Goal: Information Seeking & Learning: Learn about a topic

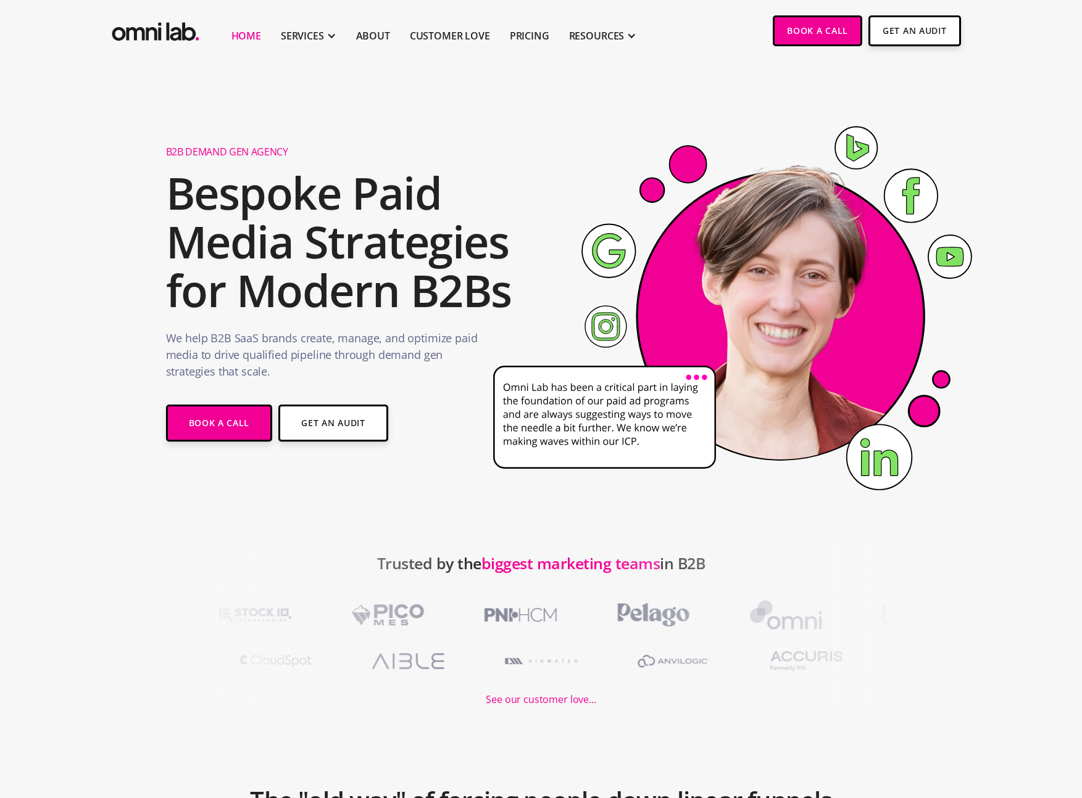
click at [378, 254] on h2 "Bespoke Paid Media Strategies for Modern B2Bs" at bounding box center [343, 241] width 355 height 147
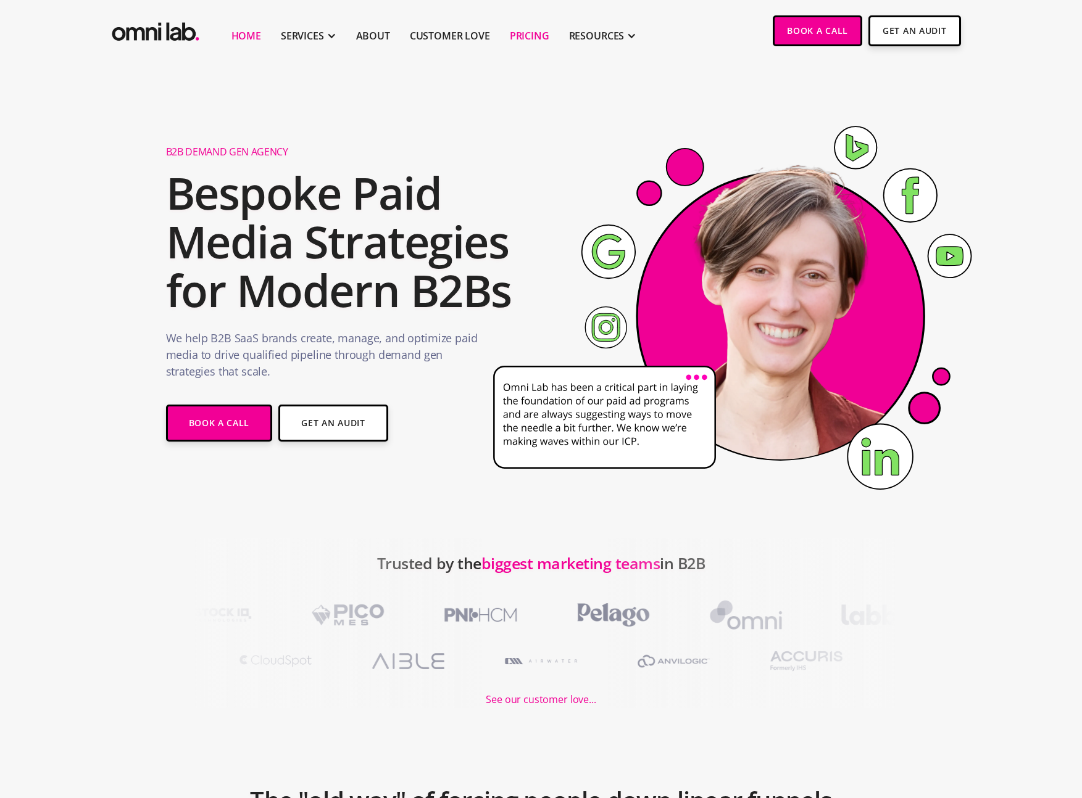
click at [519, 31] on link "Pricing" at bounding box center [529, 35] width 39 height 15
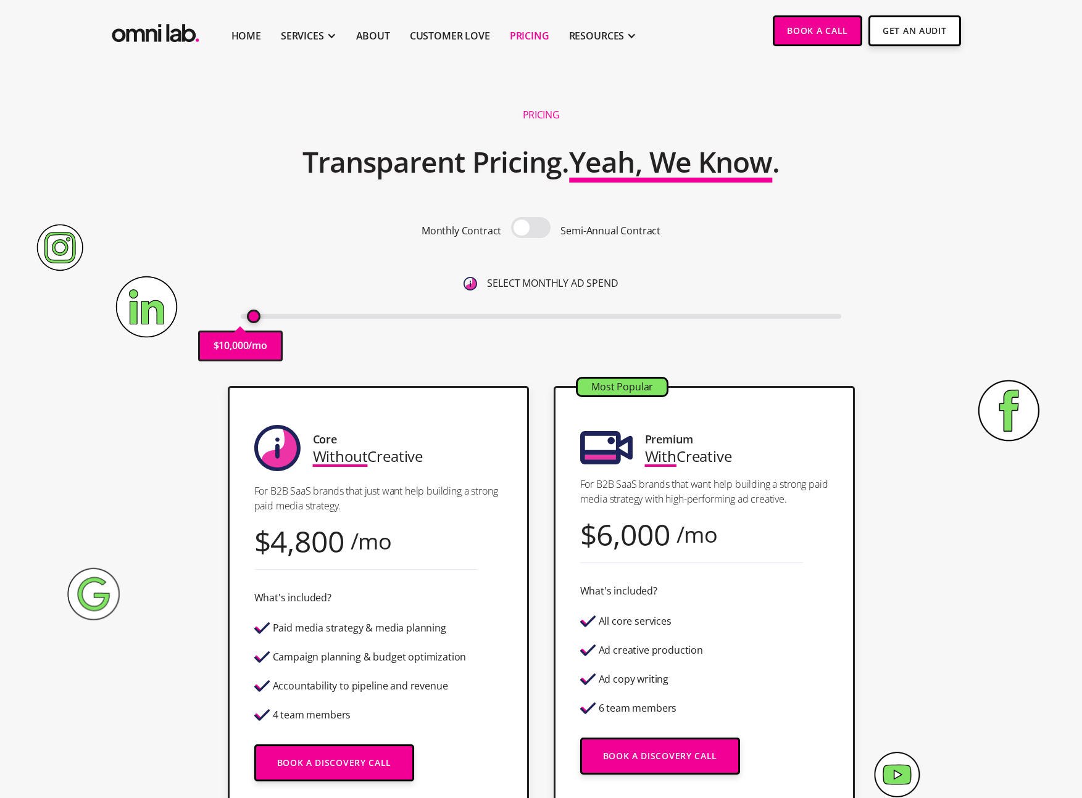
type input "10000"
drag, startPoint x: 251, startPoint y: 317, endPoint x: 234, endPoint y: 317, distance: 16.7
click at [234, 317] on div "Pricing Transparent Pricing. Yeah, We Know . Monthly Contract Semi-Annual Contr…" at bounding box center [541, 236] width 750 height 275
click at [185, 486] on div "Core Without Creative For B2B SaaS brands that just want help building a strong…" at bounding box center [541, 609] width 750 height 447
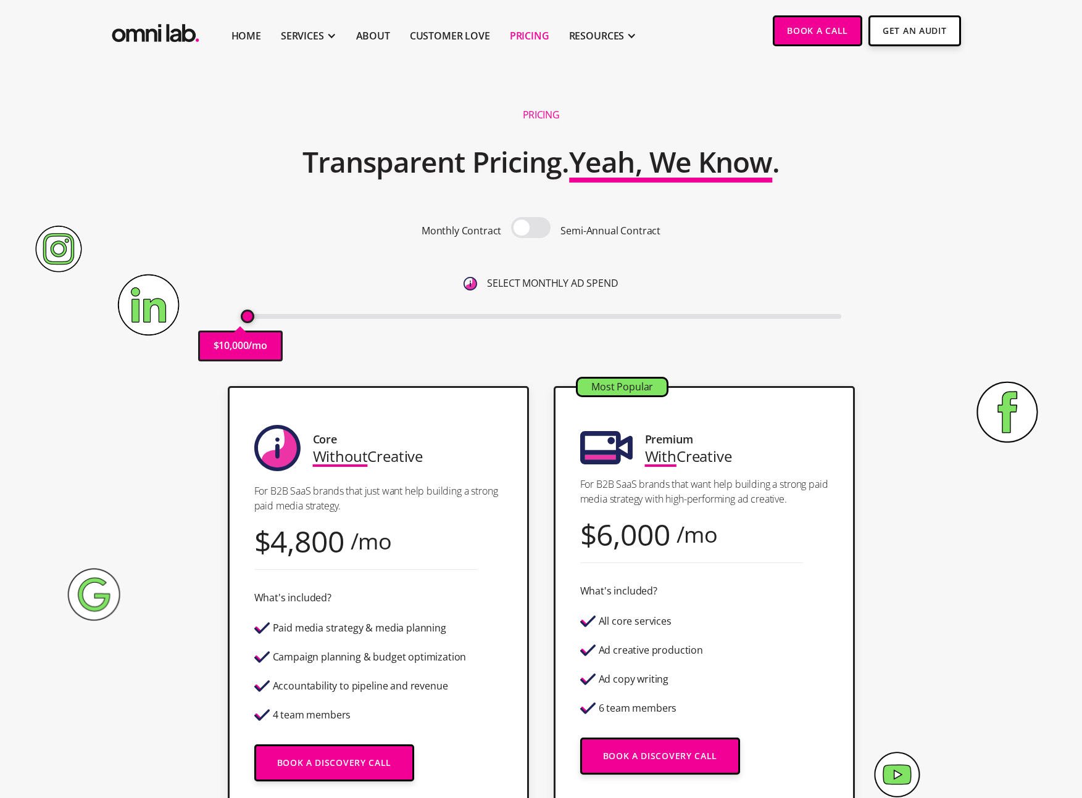
click at [185, 486] on div "Core Without Creative For B2B SaaS brands that just want help building a strong…" at bounding box center [541, 609] width 750 height 447
click at [447, 44] on li "Customer Love" at bounding box center [450, 30] width 100 height 61
click at [446, 41] on link "Customer Love" at bounding box center [450, 35] width 80 height 15
click at [537, 220] on span at bounding box center [530, 227] width 39 height 21
click at [531, 229] on input "checkbox" at bounding box center [531, 229] width 0 height 0
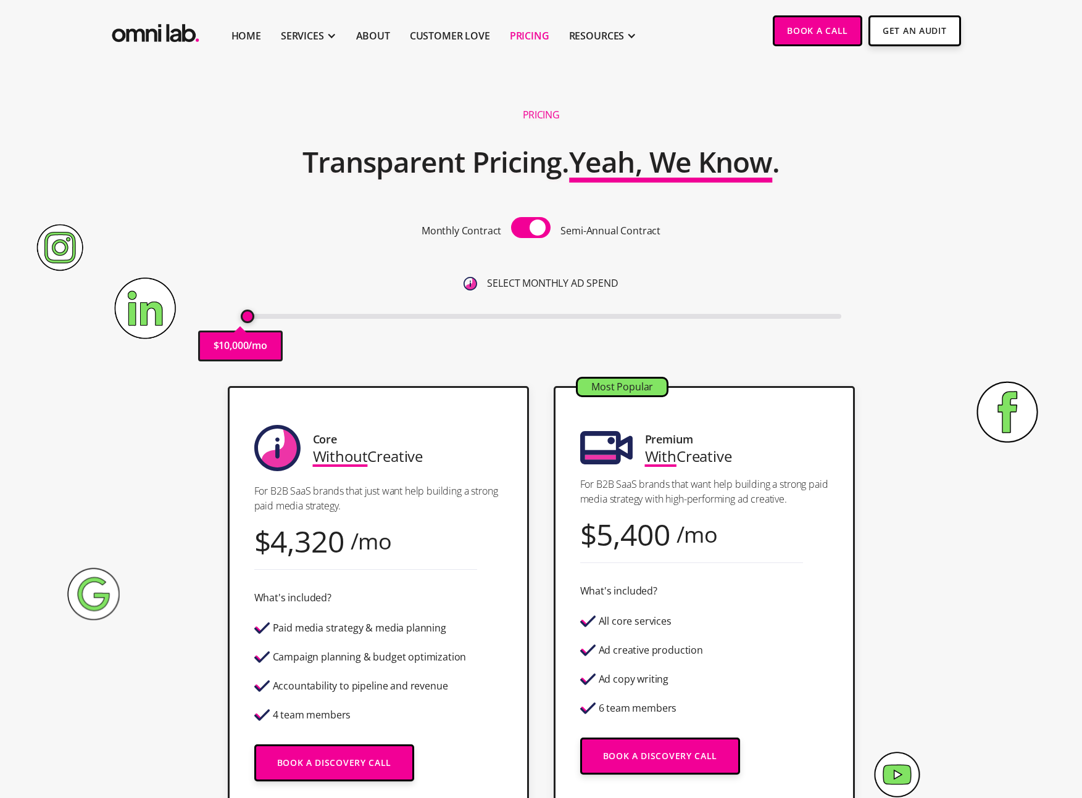
click at [537, 220] on span at bounding box center [530, 227] width 39 height 21
click at [531, 229] on input "checkbox" at bounding box center [531, 229] width 0 height 0
click at [537, 220] on span at bounding box center [530, 227] width 39 height 21
click at [531, 229] on input "checkbox" at bounding box center [531, 229] width 0 height 0
click at [537, 220] on span at bounding box center [530, 227] width 39 height 21
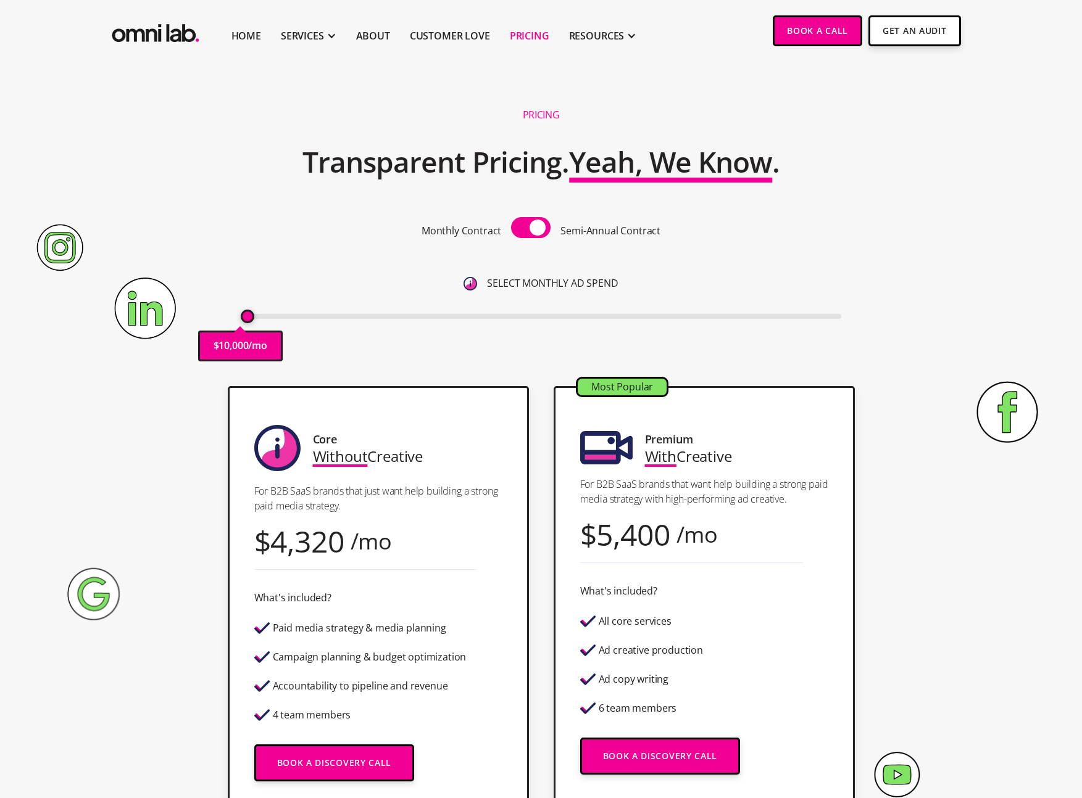
click at [531, 229] on input "checkbox" at bounding box center [531, 229] width 0 height 0
drag, startPoint x: 242, startPoint y: 320, endPoint x: 236, endPoint y: 320, distance: 6.8
click at [236, 331] on div "$ 10,000 /mo" at bounding box center [240, 346] width 85 height 30
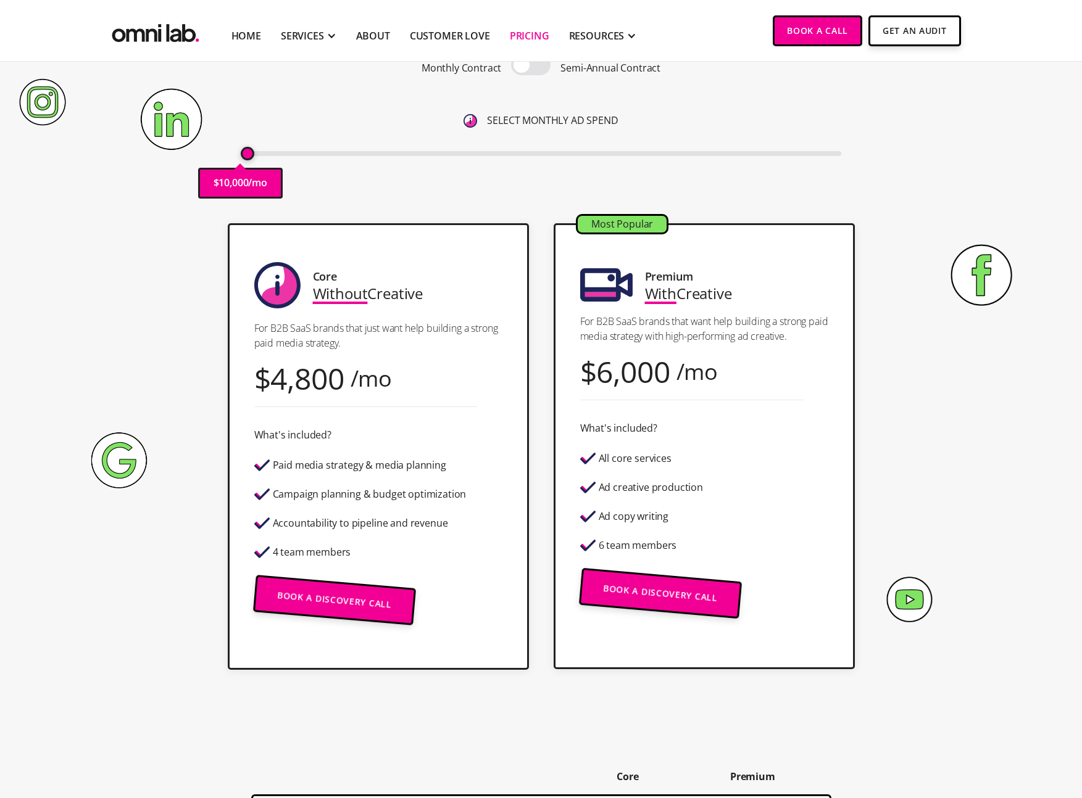
click at [197, 453] on div "Core Without Creative For B2B SaaS brands that just want help building a strong…" at bounding box center [541, 446] width 750 height 447
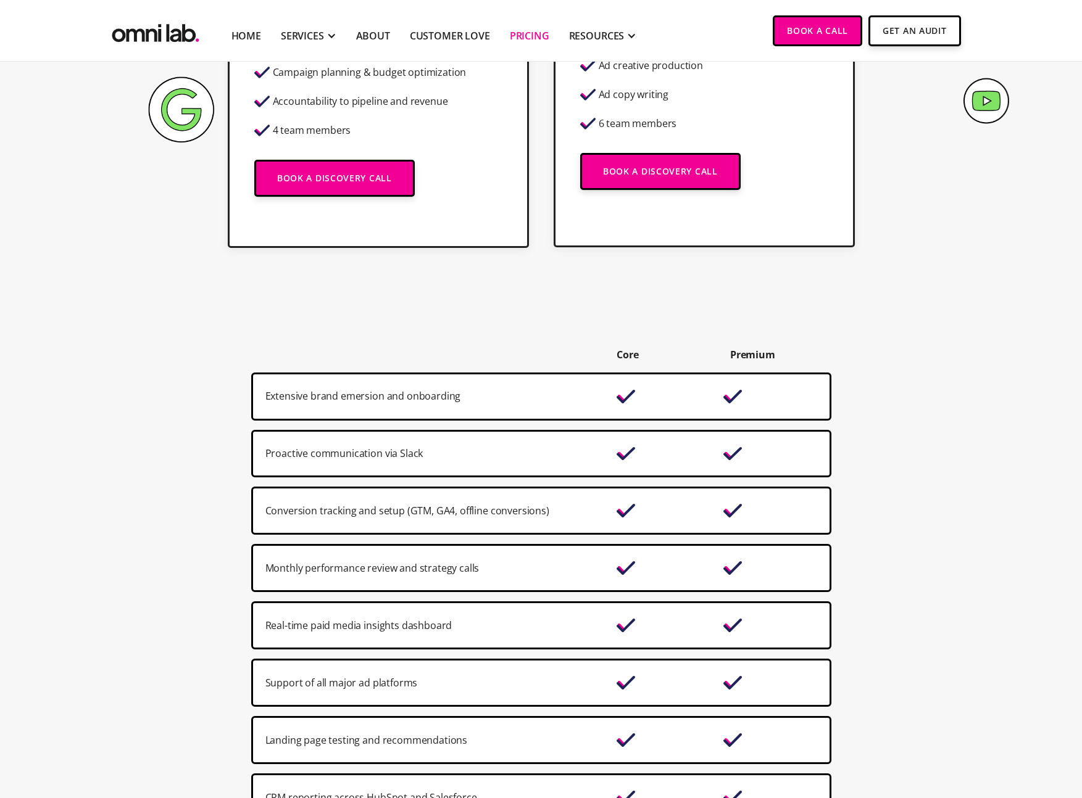
scroll to position [669, 0]
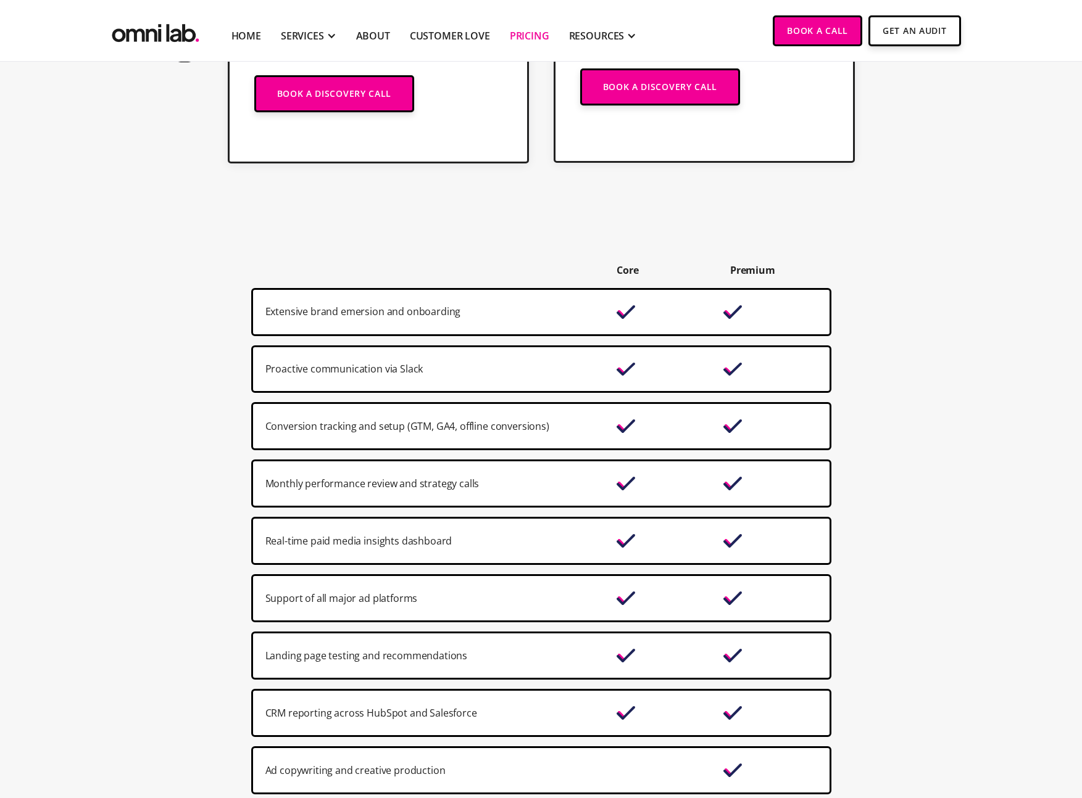
click at [374, 309] on div "Extensive brand emersion and onboarding" at bounding box center [434, 312] width 339 height 17
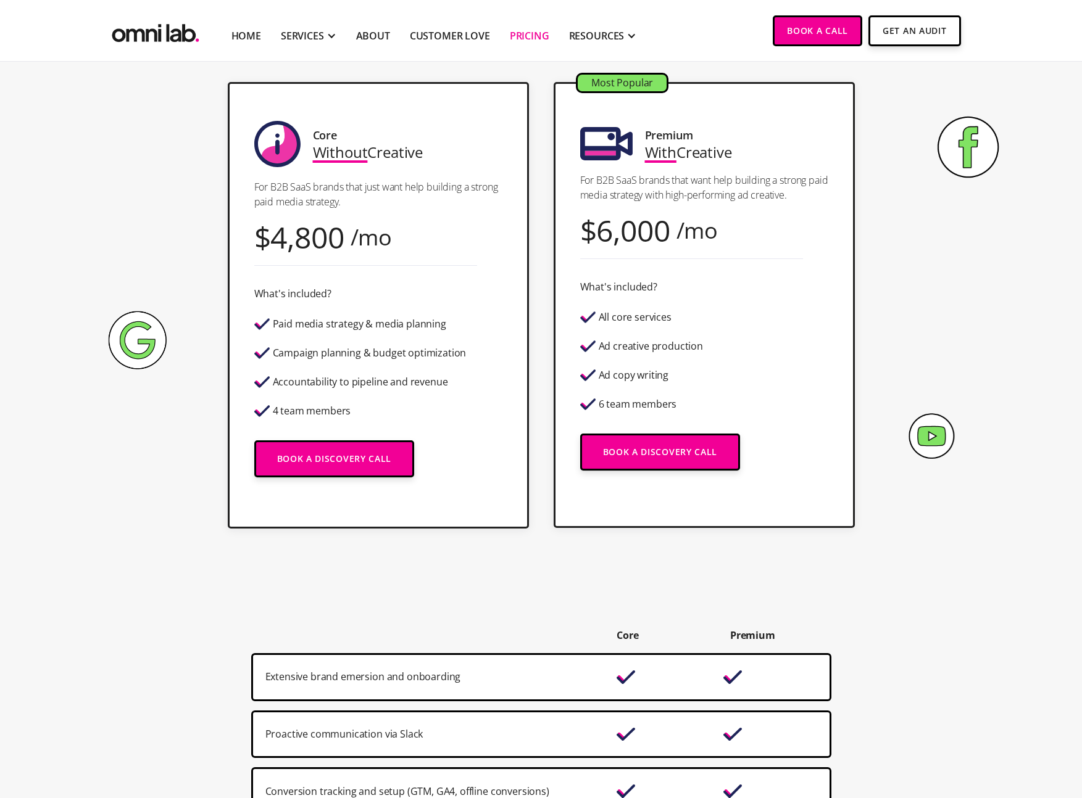
scroll to position [159, 0]
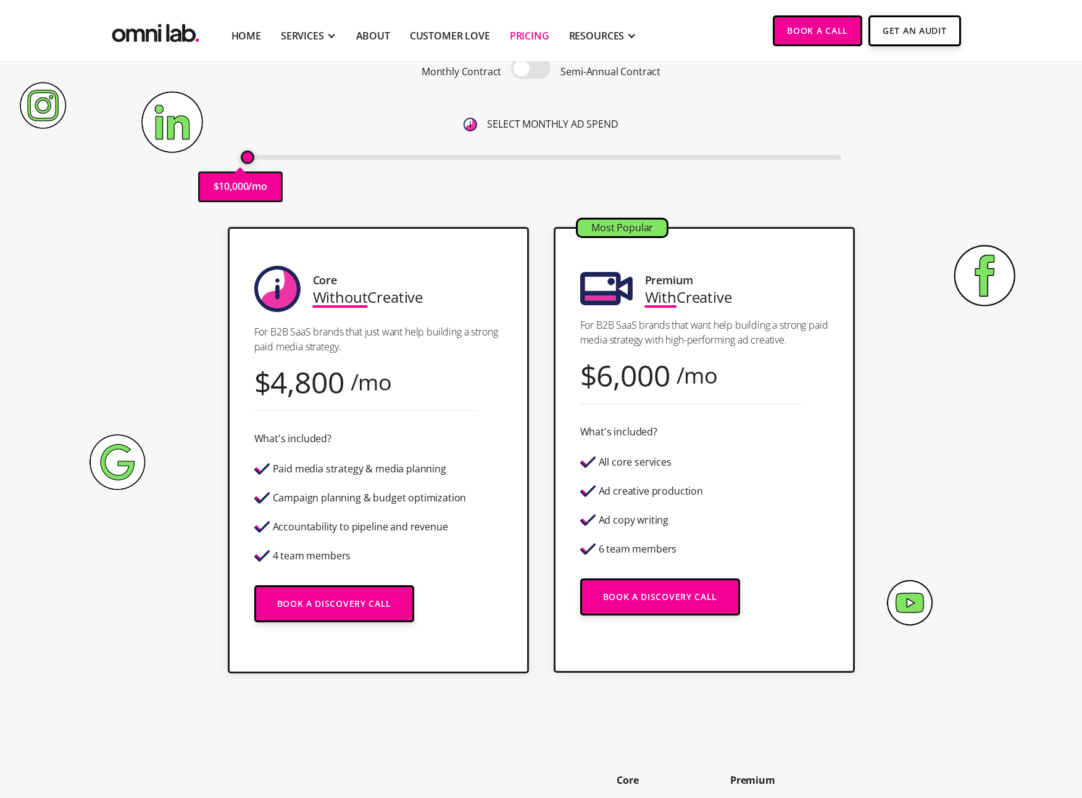
click at [290, 339] on p "For B2B SaaS brands that just want help building a strong paid media strategy." at bounding box center [378, 340] width 248 height 30
click at [209, 375] on div "Core Without Creative For B2B SaaS brands that just want help building a strong…" at bounding box center [541, 450] width 750 height 447
click at [331, 300] on span "Without" at bounding box center [340, 297] width 55 height 20
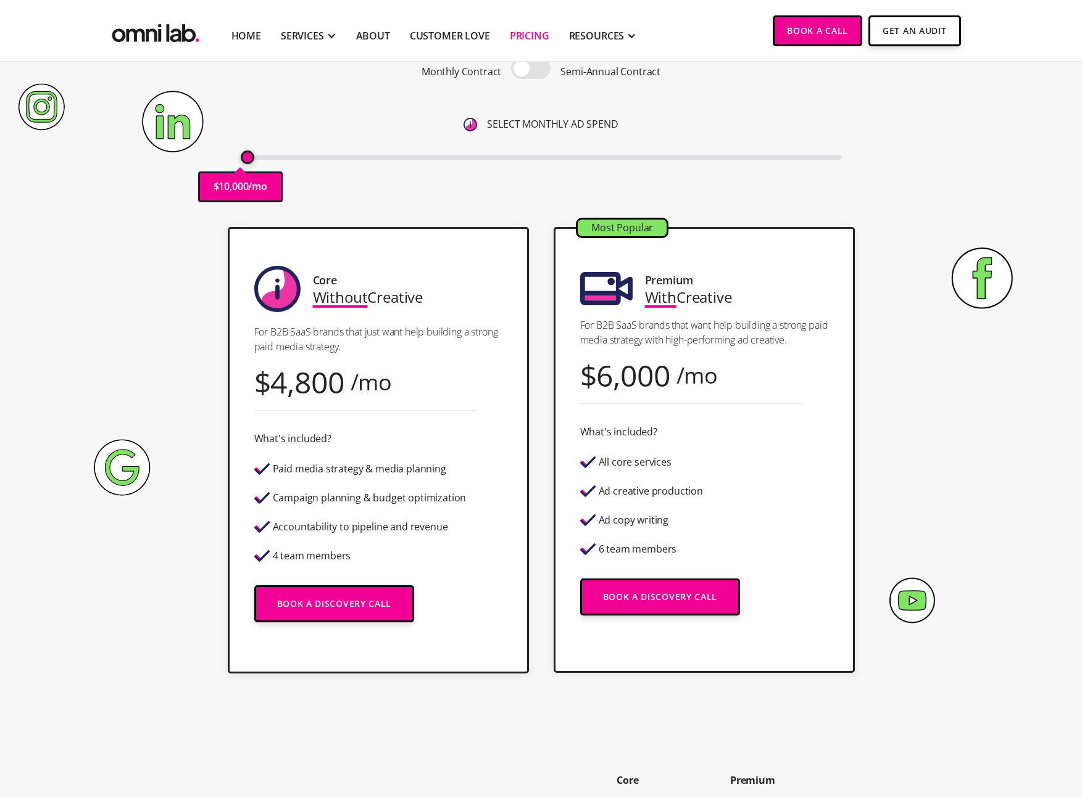
scroll to position [242, 0]
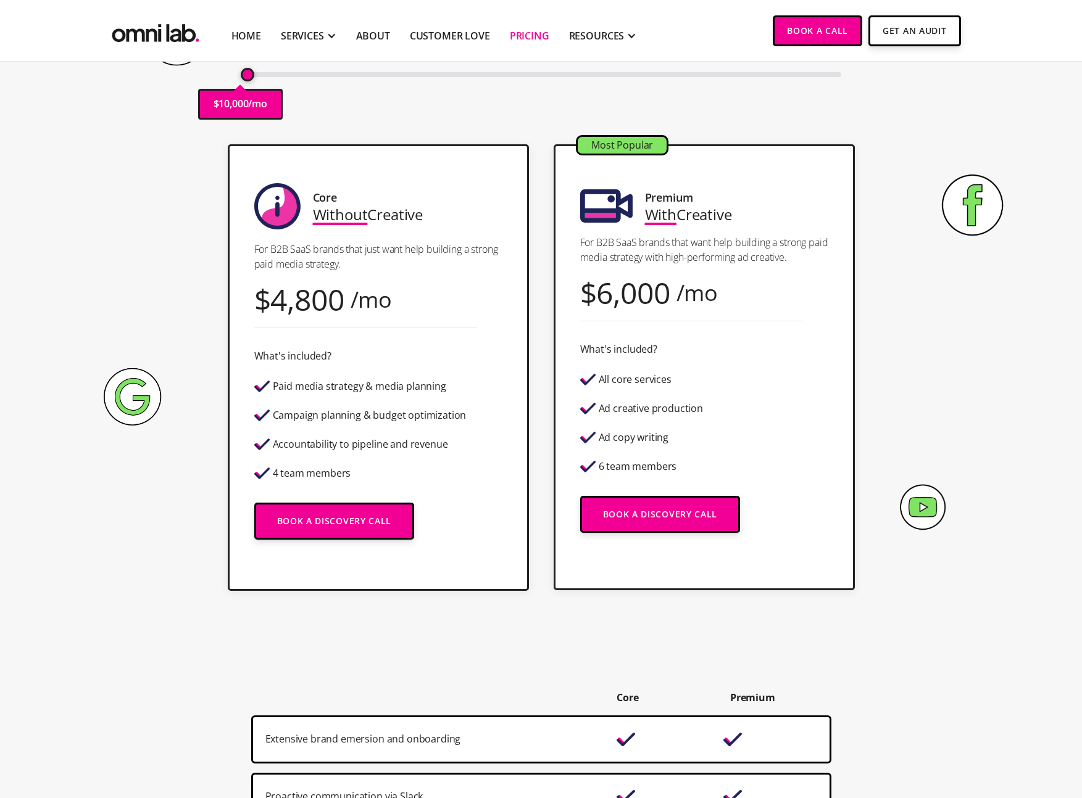
click at [297, 388] on div "Paid media strategy & media planning" at bounding box center [359, 386] width 173 height 10
click at [294, 417] on div "Campaign planning & budget optimization" at bounding box center [370, 415] width 194 height 10
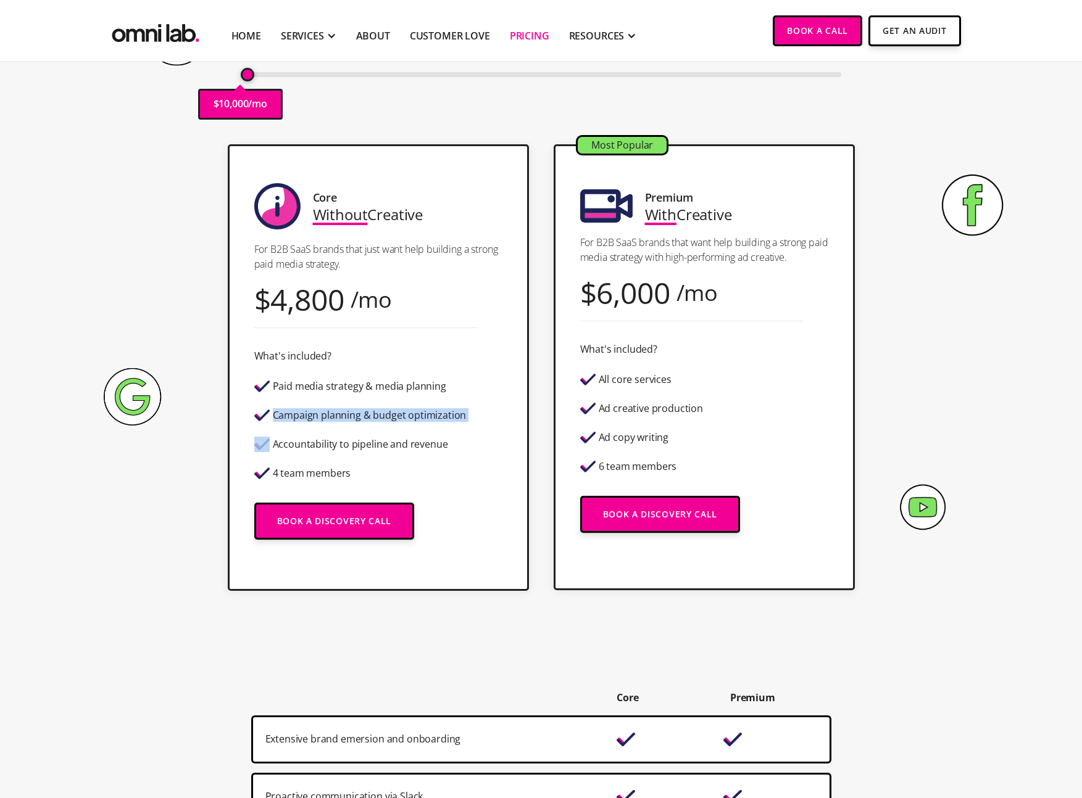
click at [294, 417] on div "Campaign planning & budget optimization" at bounding box center [370, 415] width 194 height 10
click at [288, 448] on div "Accountability to pipeline and revenue" at bounding box center [360, 444] width 175 height 10
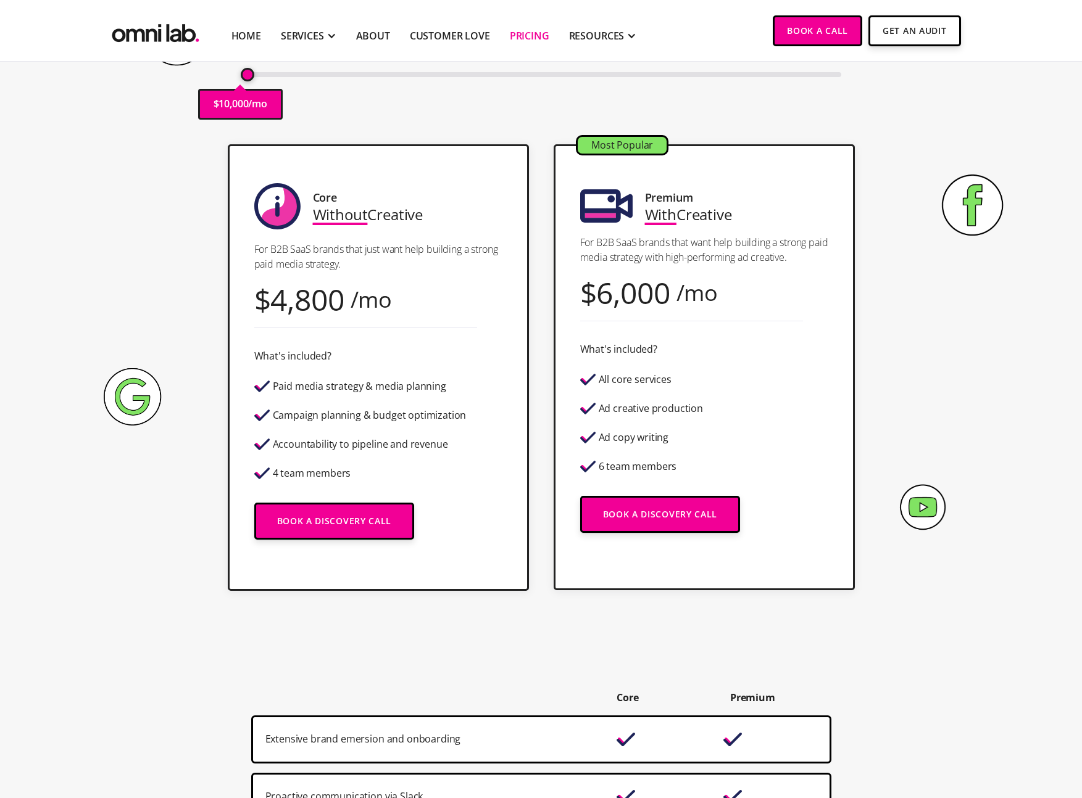
click at [285, 471] on div "4 team members" at bounding box center [312, 473] width 78 height 10
click at [196, 504] on div "Core Without Creative For B2B SaaS brands that just want help building a strong…" at bounding box center [541, 367] width 750 height 447
